Goal: Task Accomplishment & Management: Manage account settings

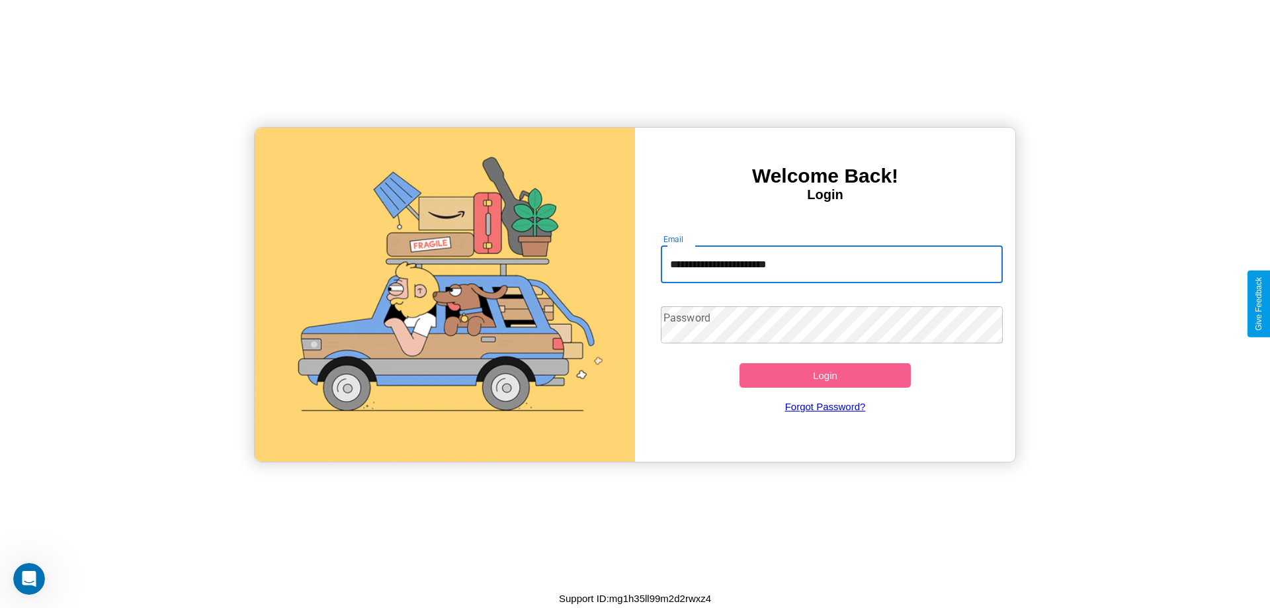
type input "**********"
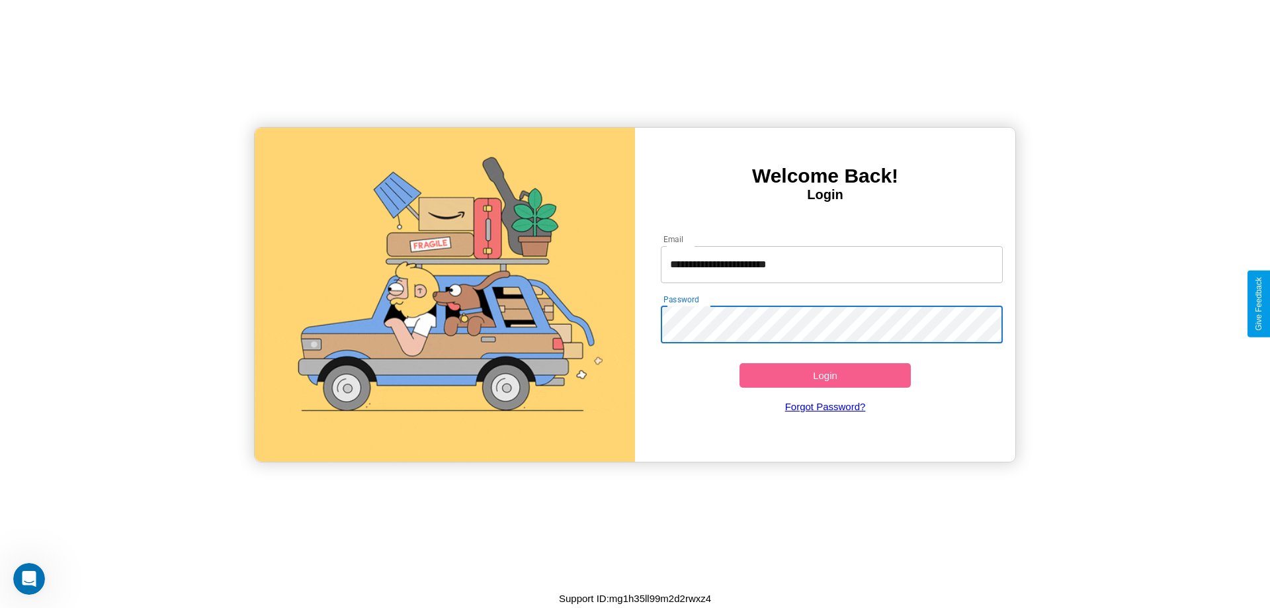
click at [825, 375] on button "Login" at bounding box center [825, 375] width 171 height 24
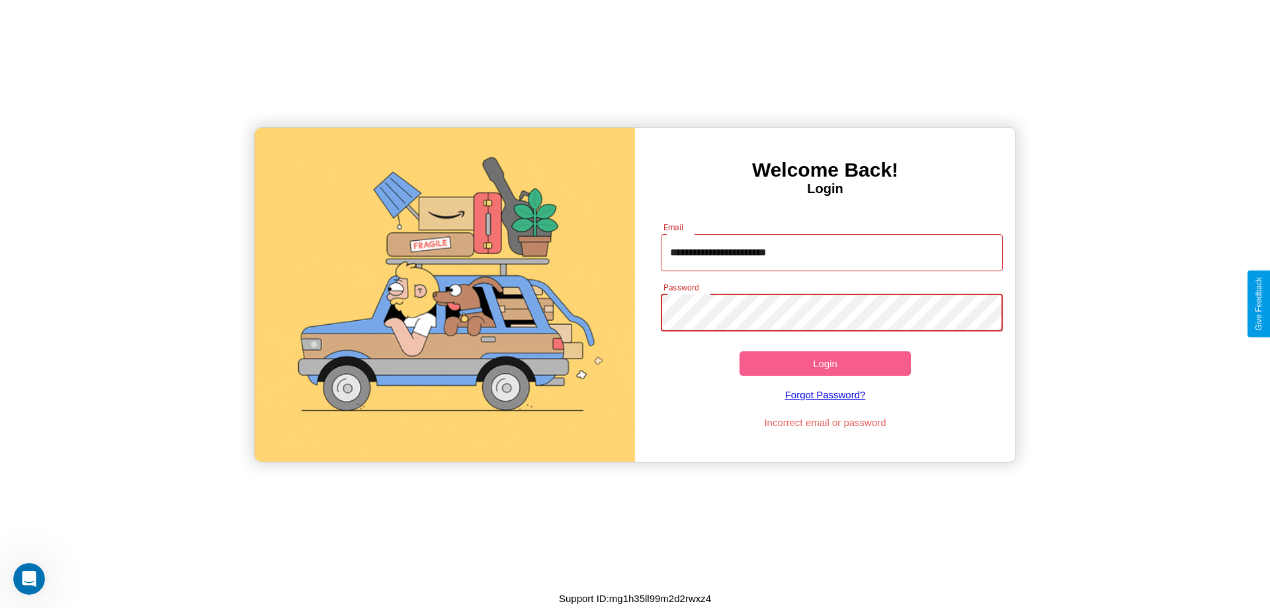
click at [825, 363] on button "Login" at bounding box center [825, 363] width 171 height 24
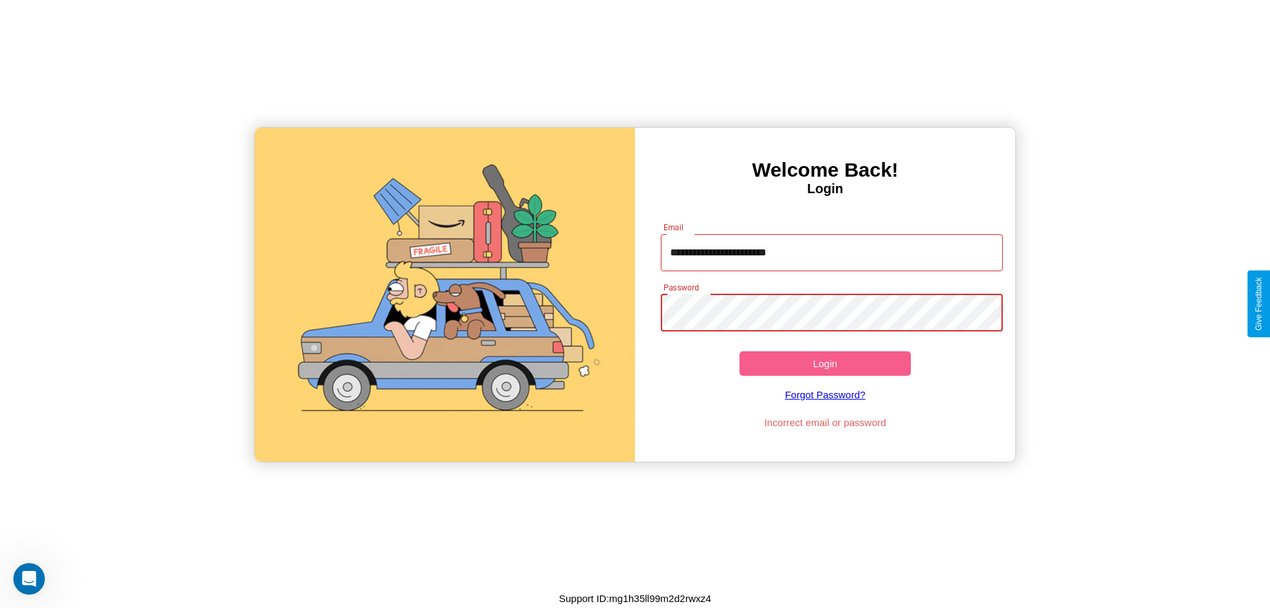
click at [825, 363] on button "Login" at bounding box center [825, 363] width 171 height 24
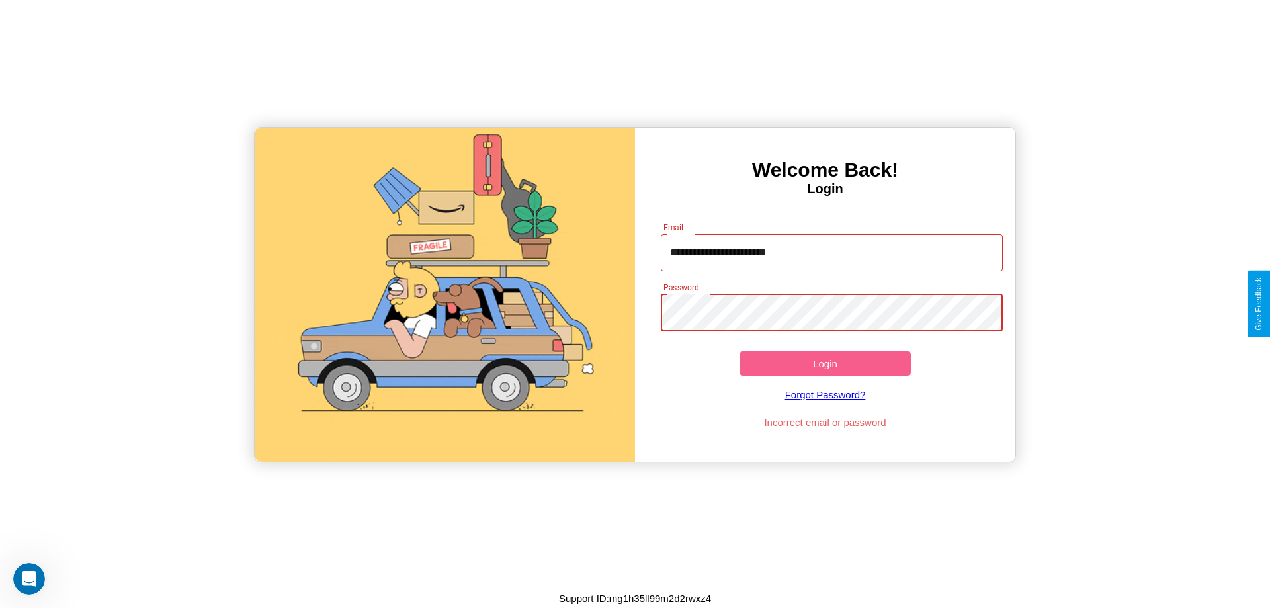
click at [825, 363] on button "Login" at bounding box center [825, 363] width 171 height 24
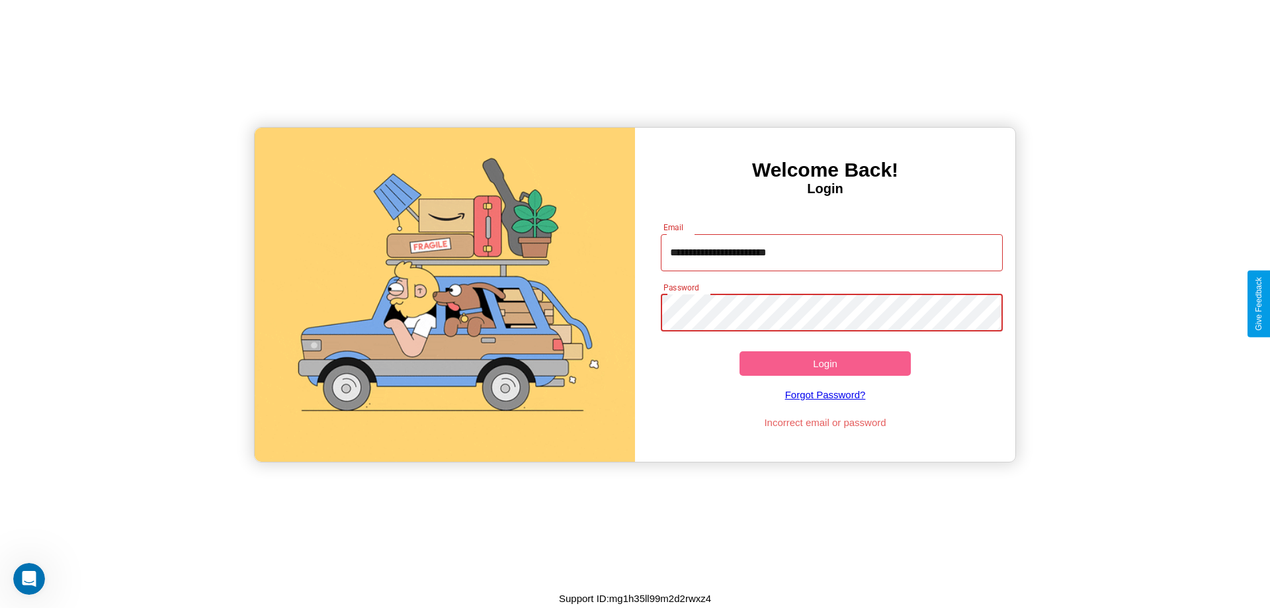
click at [825, 363] on button "Login" at bounding box center [825, 363] width 171 height 24
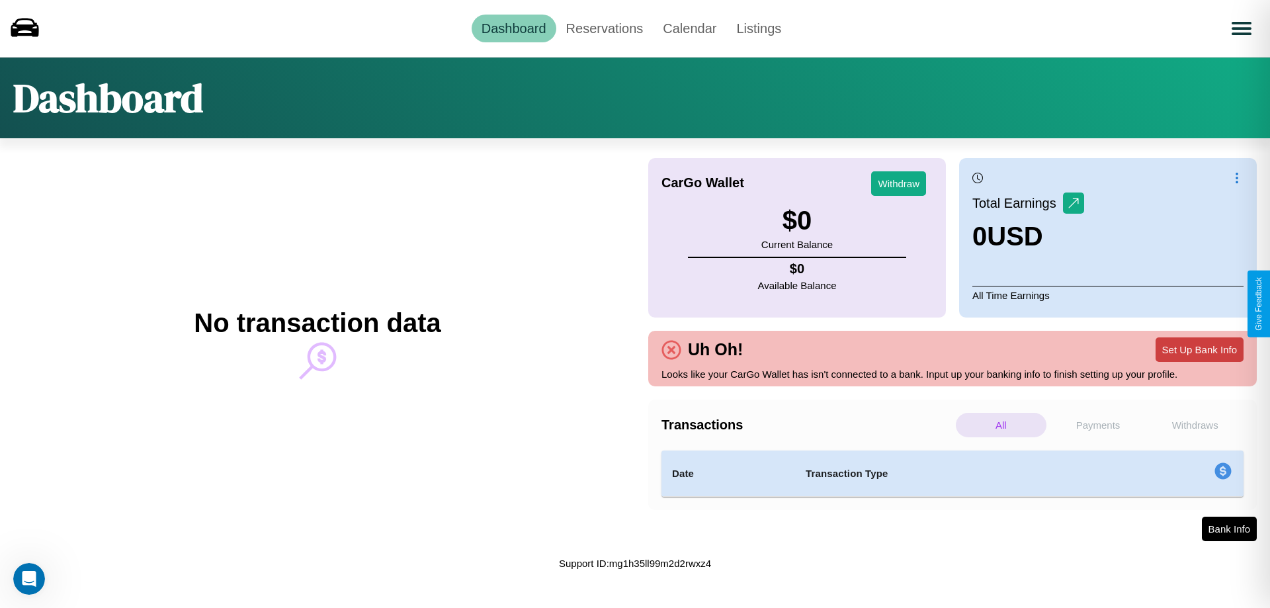
click at [1199, 349] on button "Set Up Bank Info" at bounding box center [1200, 349] width 88 height 24
